Goal: Task Accomplishment & Management: Use online tool/utility

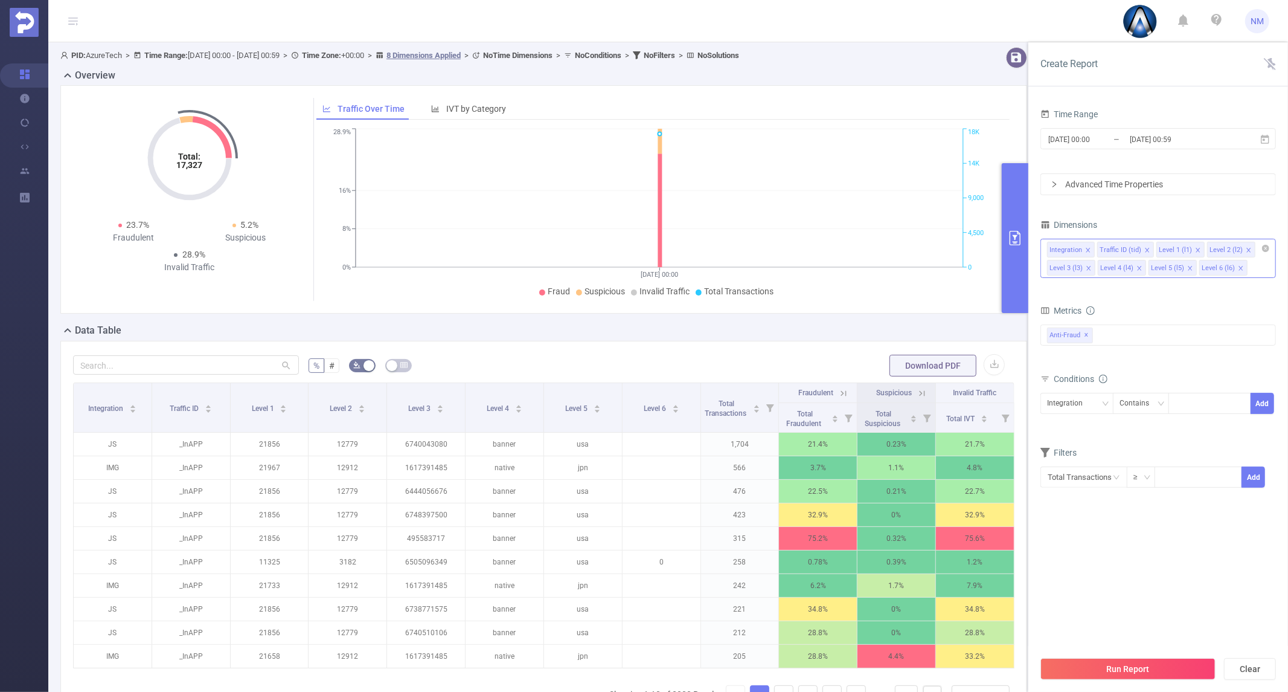
click at [1265, 258] on div "Integration Traffic ID (tid) Level 1 (l1) Level 2 (l2) Level 3 (l3) Level 4 (l4…" at bounding box center [1158, 249] width 222 height 20
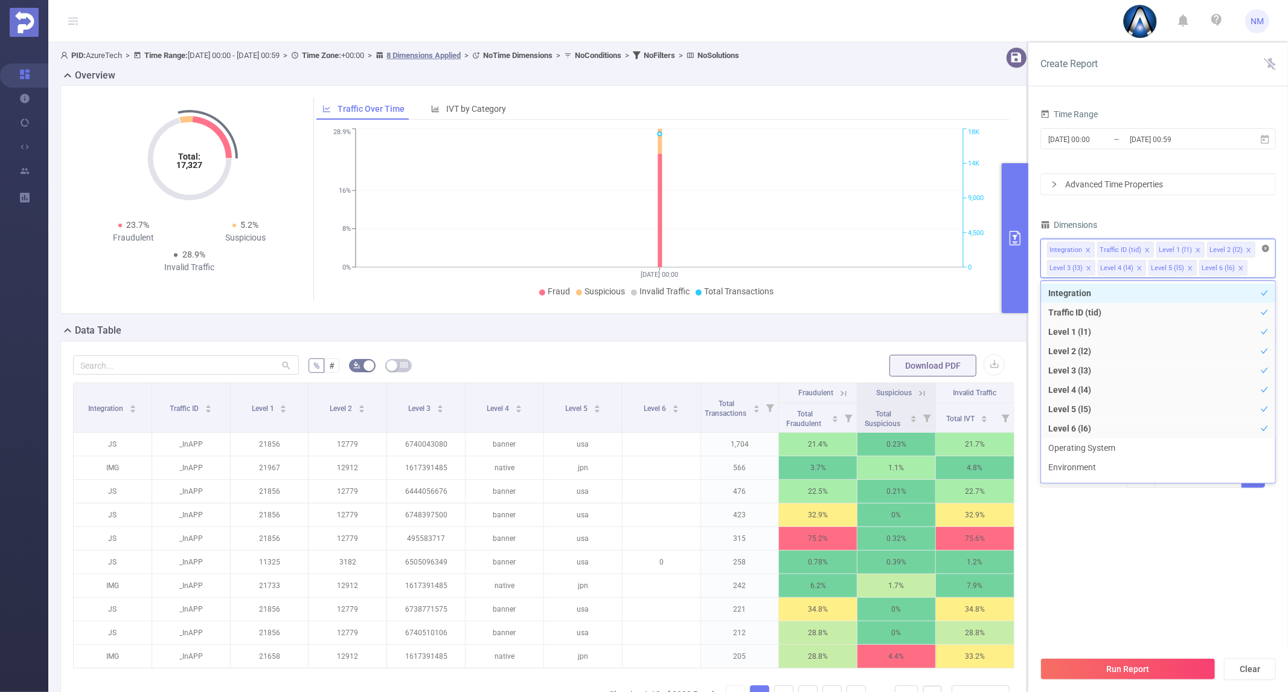
click at [1267, 249] on icon "icon: close-circle" at bounding box center [1265, 248] width 7 height 7
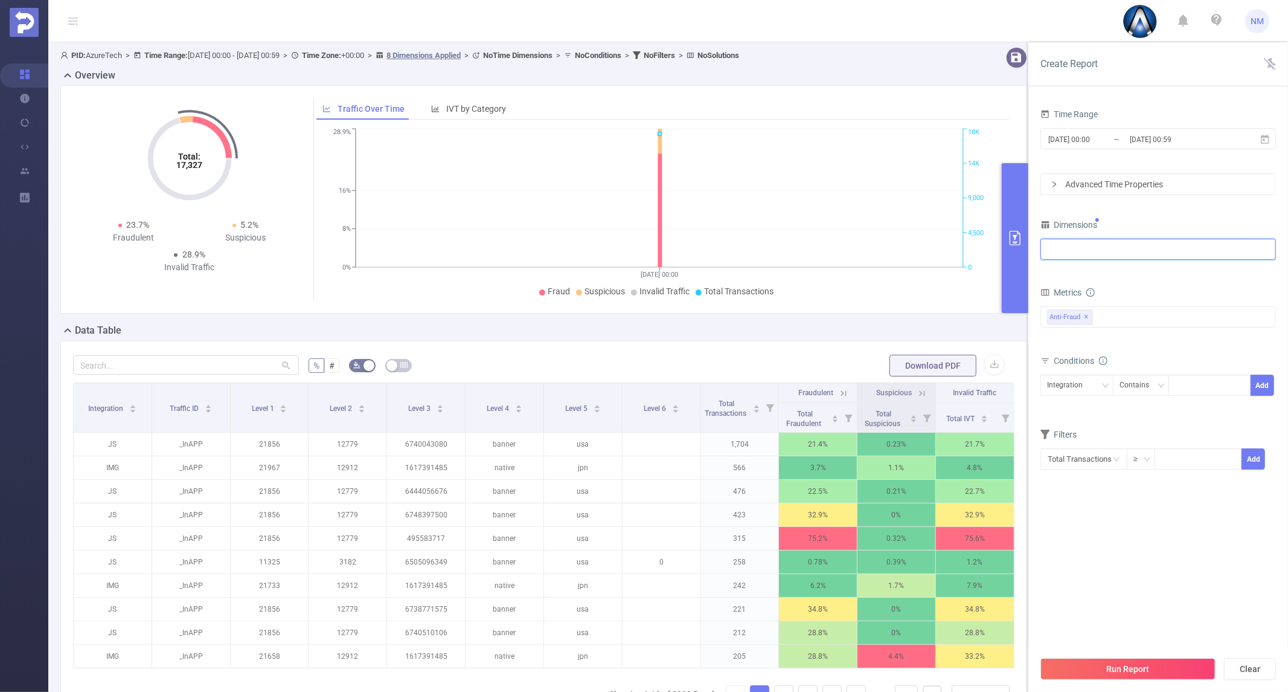
click at [1235, 252] on div at bounding box center [1158, 249] width 222 height 20
click at [1114, 310] on li "Level 1 (l1)" at bounding box center [1158, 313] width 234 height 19
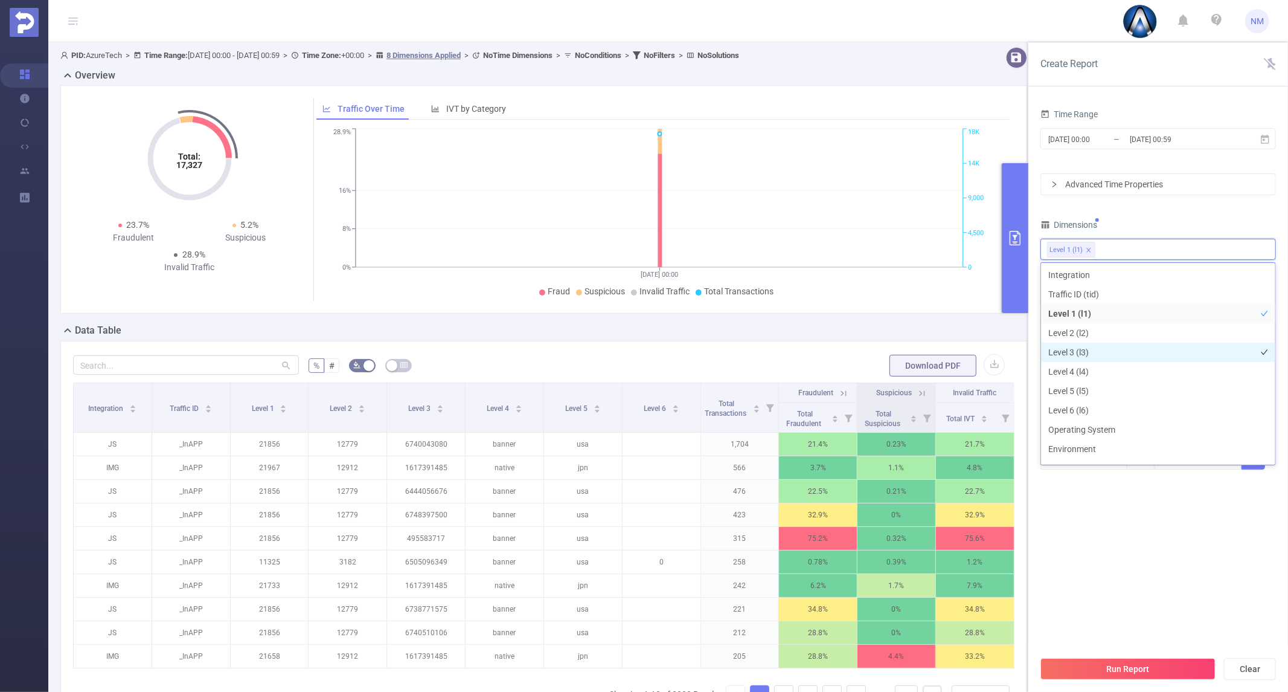
click at [1105, 357] on li "Level 3 (l3)" at bounding box center [1158, 351] width 234 height 19
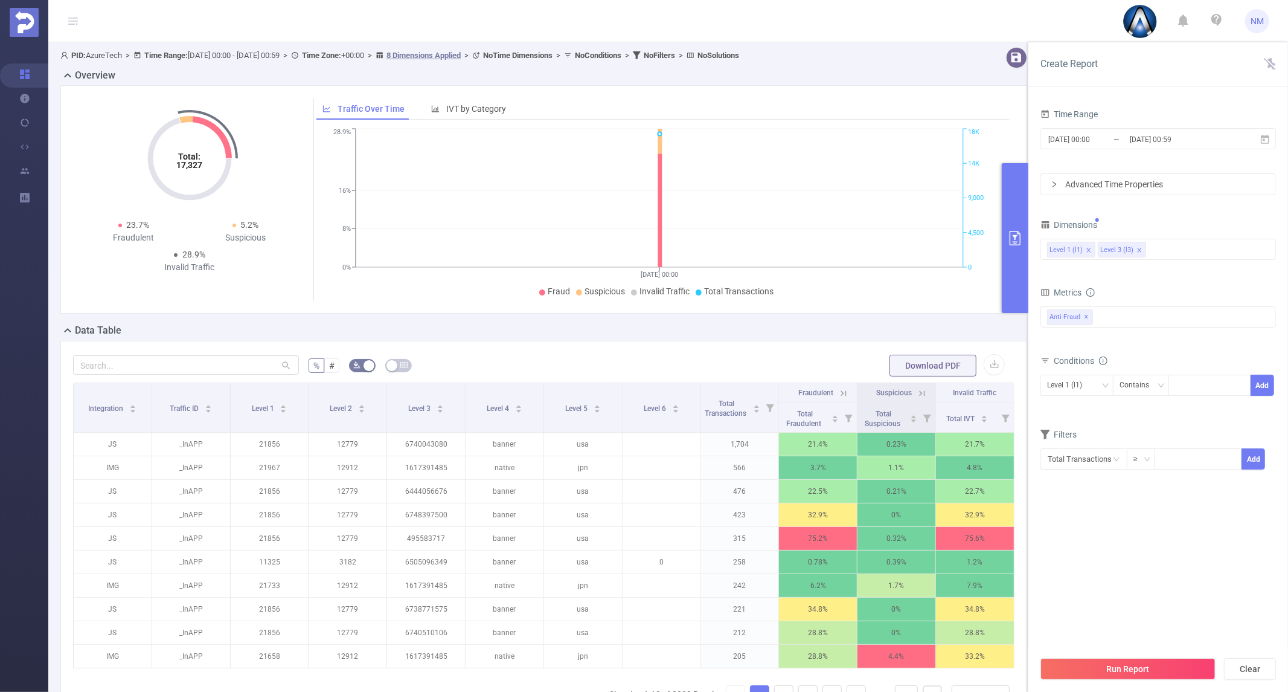
click at [1149, 544] on section "Time Range [DATE] 00:00 _ [DATE] 00:59 Advanced Time Properties Dimensions Leve…" at bounding box center [1159, 378] width 236 height 544
click at [1189, 382] on div at bounding box center [1209, 385] width 69 height 20
type input "22077"
click at [1203, 406] on li "22077" at bounding box center [1210, 409] width 82 height 19
click at [1265, 379] on button "Add" at bounding box center [1263, 384] width 24 height 21
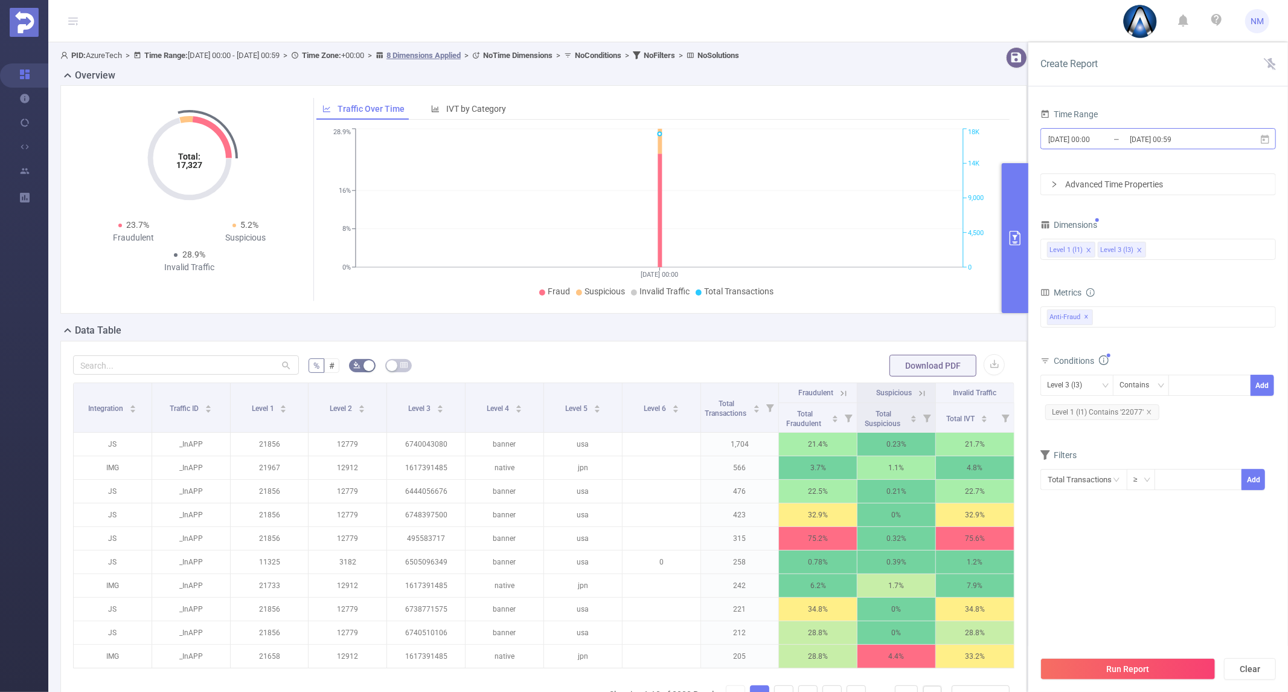
click at [1162, 137] on input "[DATE] 00:59" at bounding box center [1178, 139] width 98 height 16
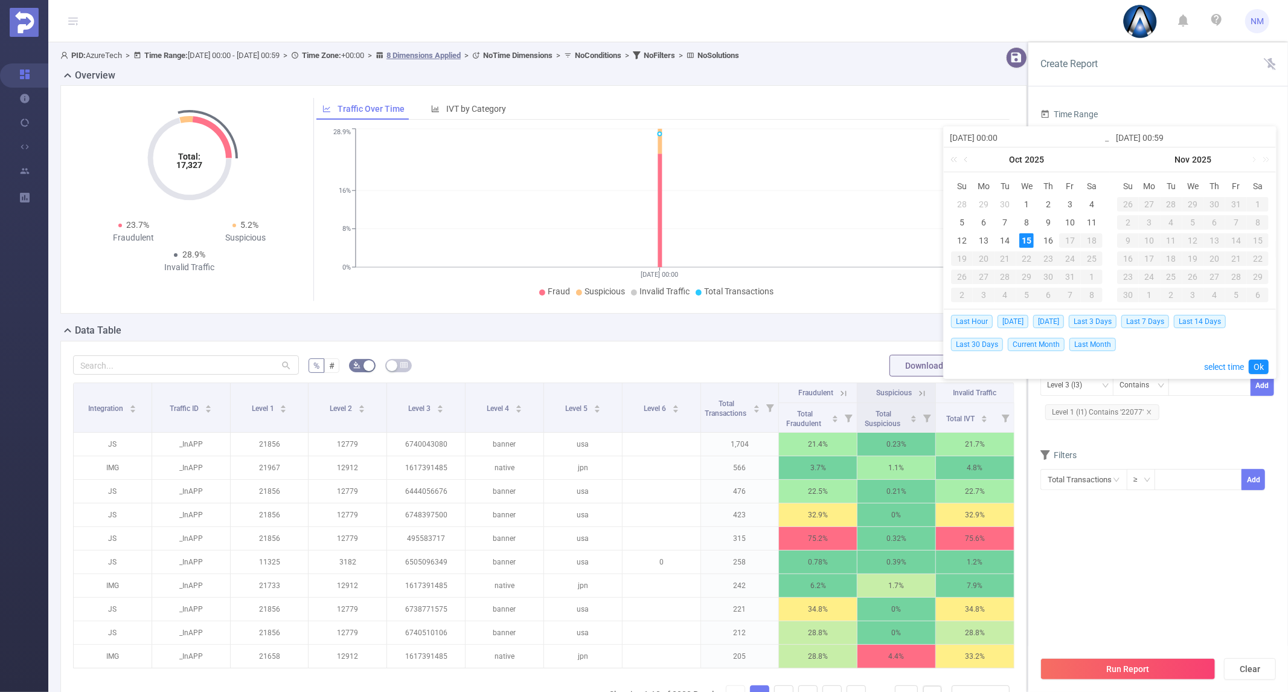
click at [1185, 95] on div "Time Range [DATE] 00:00 _ [DATE] 00:59 Advanced Time Properties Dimensions Leve…" at bounding box center [1159, 403] width 260 height 619
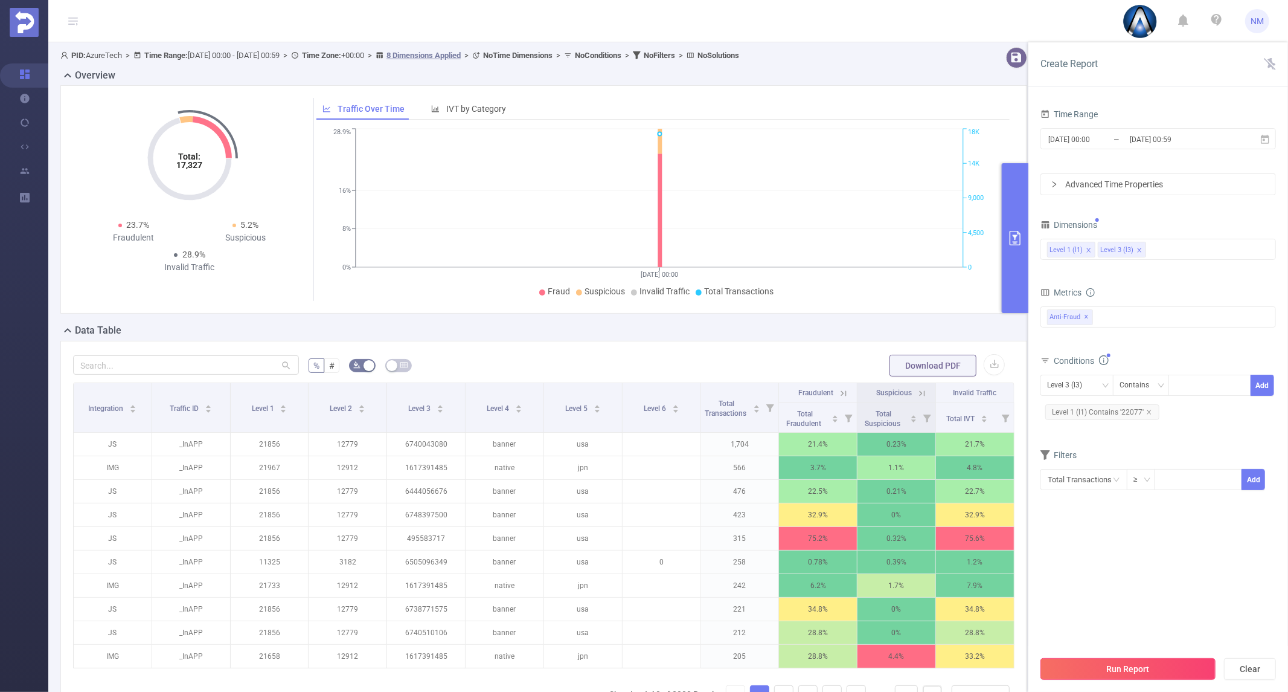
click at [1156, 666] on button "Run Report" at bounding box center [1128, 669] width 175 height 22
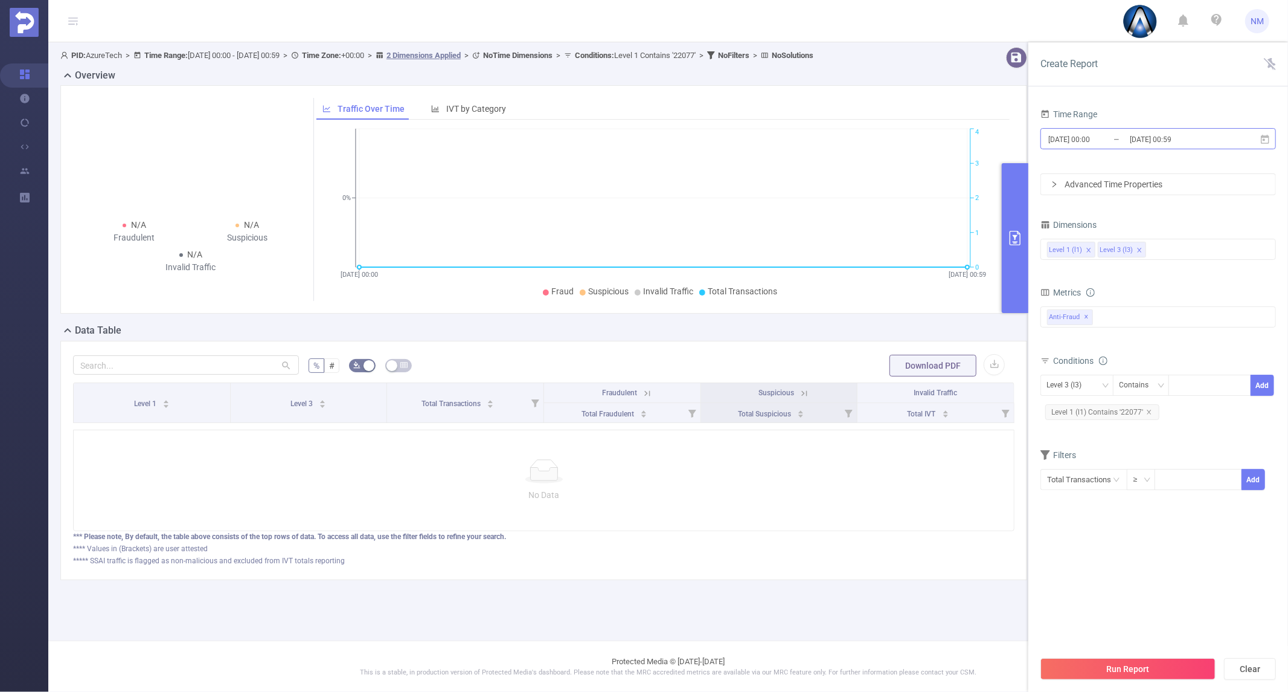
click at [1137, 137] on input "[DATE] 00:59" at bounding box center [1178, 139] width 98 height 16
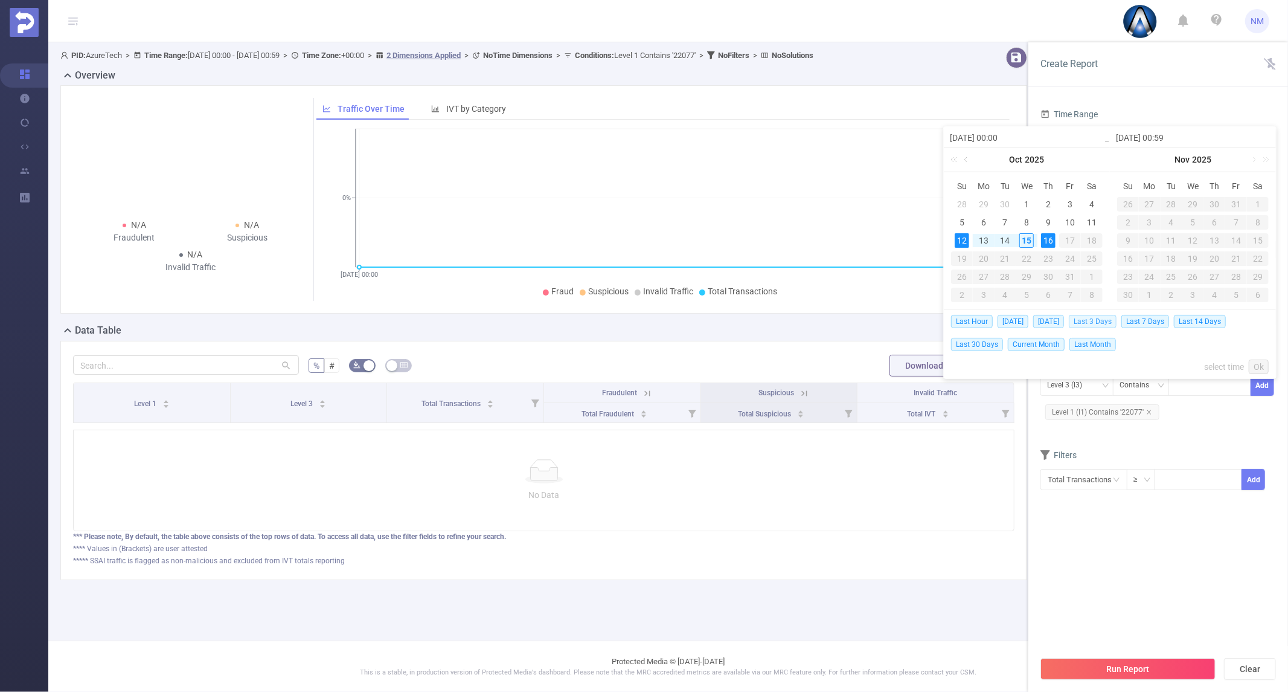
click at [1104, 327] on span "Last 3 Days" at bounding box center [1093, 321] width 48 height 13
type input "[DATE] 00:00"
type input "[DATE] 23:59"
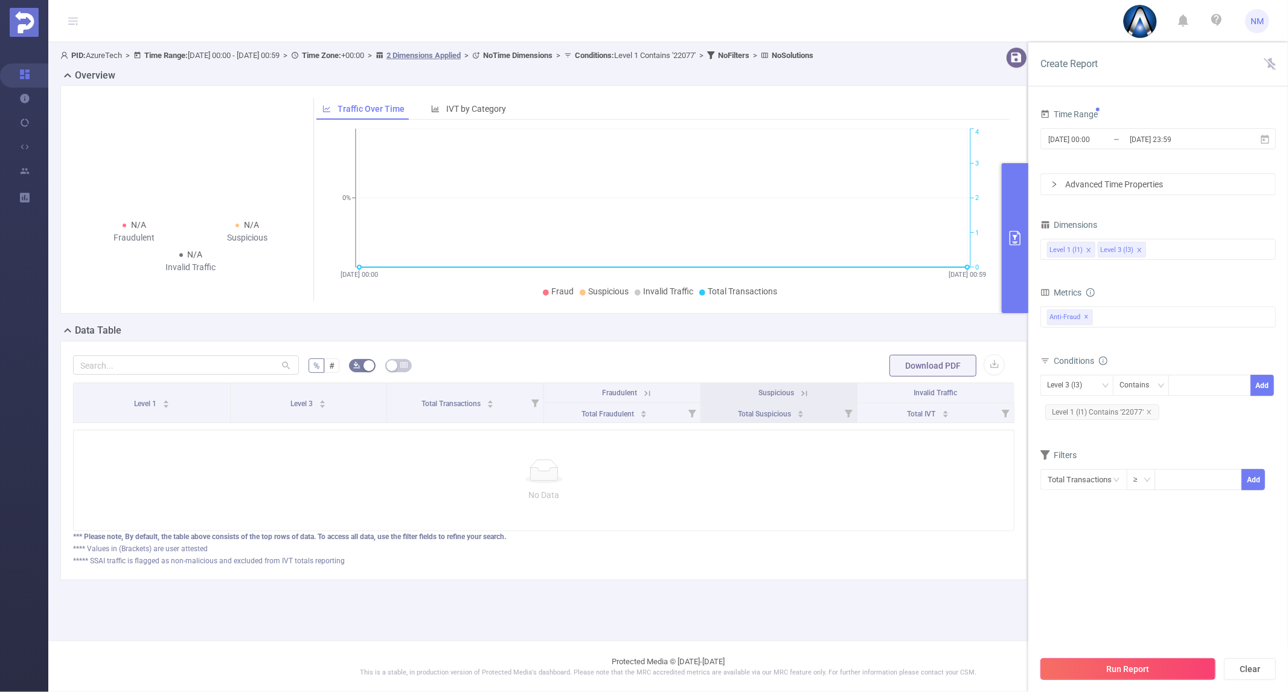
click at [1148, 660] on button "Run Report" at bounding box center [1128, 669] width 175 height 22
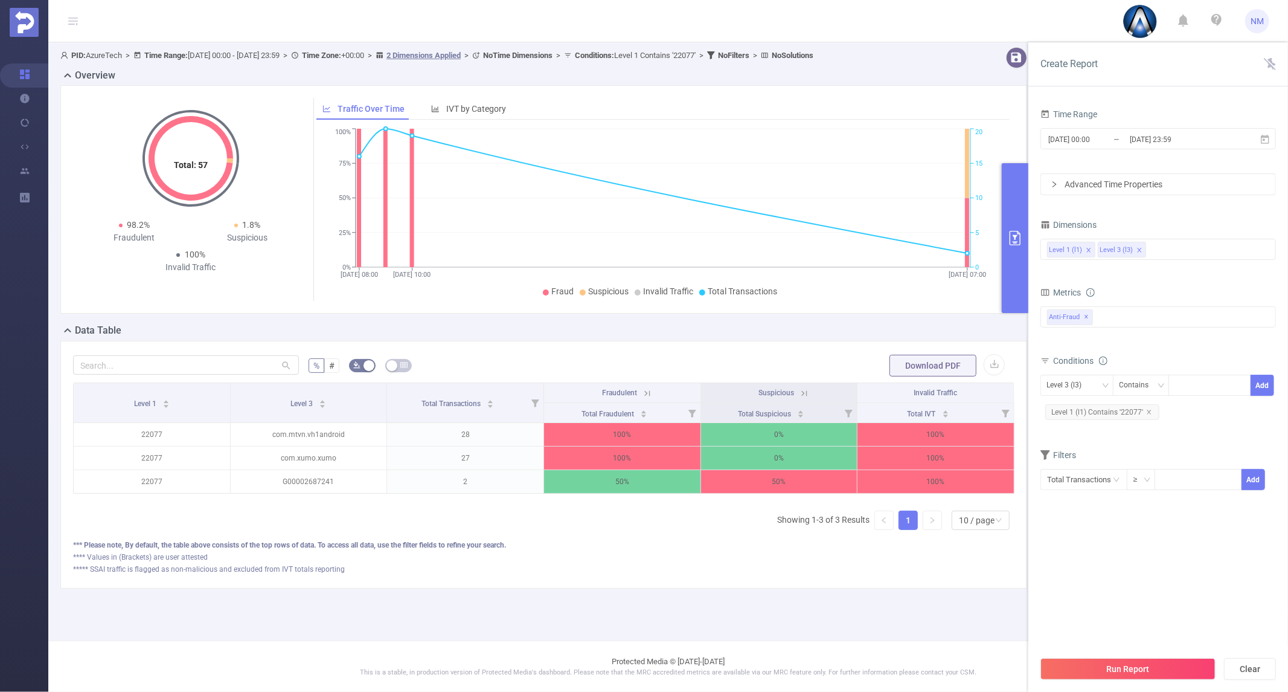
click at [264, 534] on div "Level 1 Level 3 Total Transactions Fraudulent Suspicious Invalid Traffic Total …" at bounding box center [544, 460] width 942 height 157
click at [583, 608] on div "PID: AzureTech > Time Range: [DATE] 00:00 - [DATE] 23:59 > Time Zone: +00:00 > …" at bounding box center [548, 327] width 1001 height 570
